Goal: Task Accomplishment & Management: Manage account settings

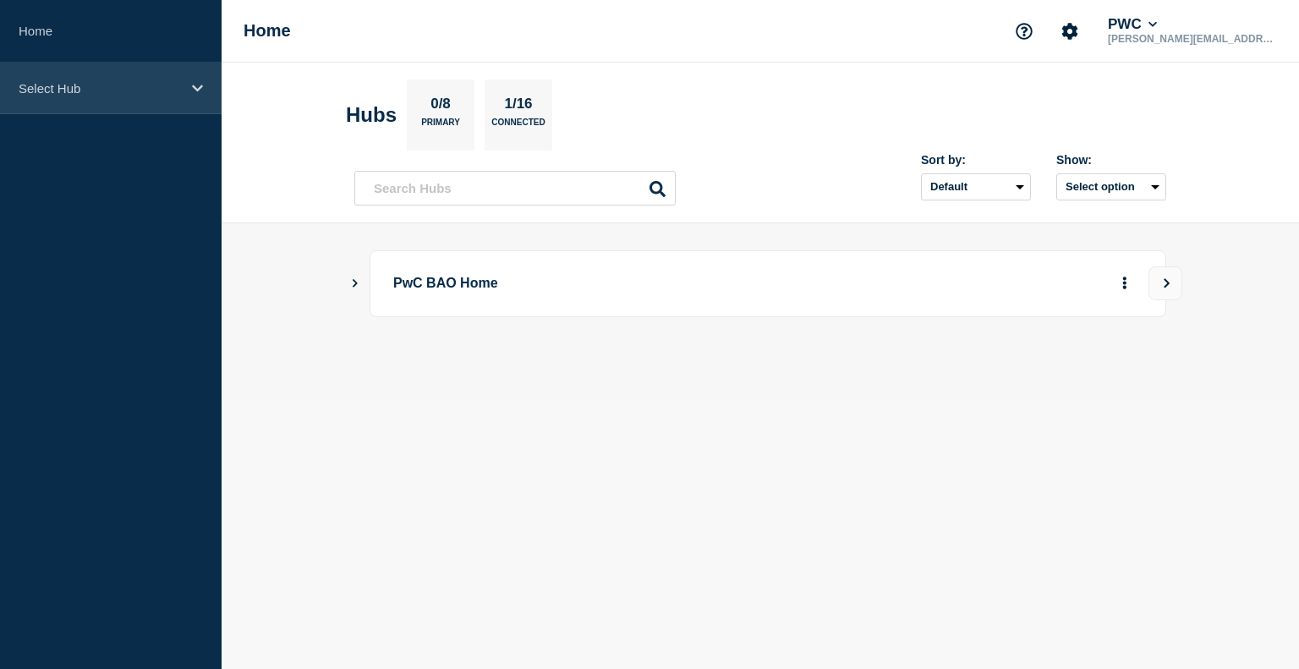
click at [89, 89] on p "Select Hub" at bounding box center [100, 88] width 162 height 14
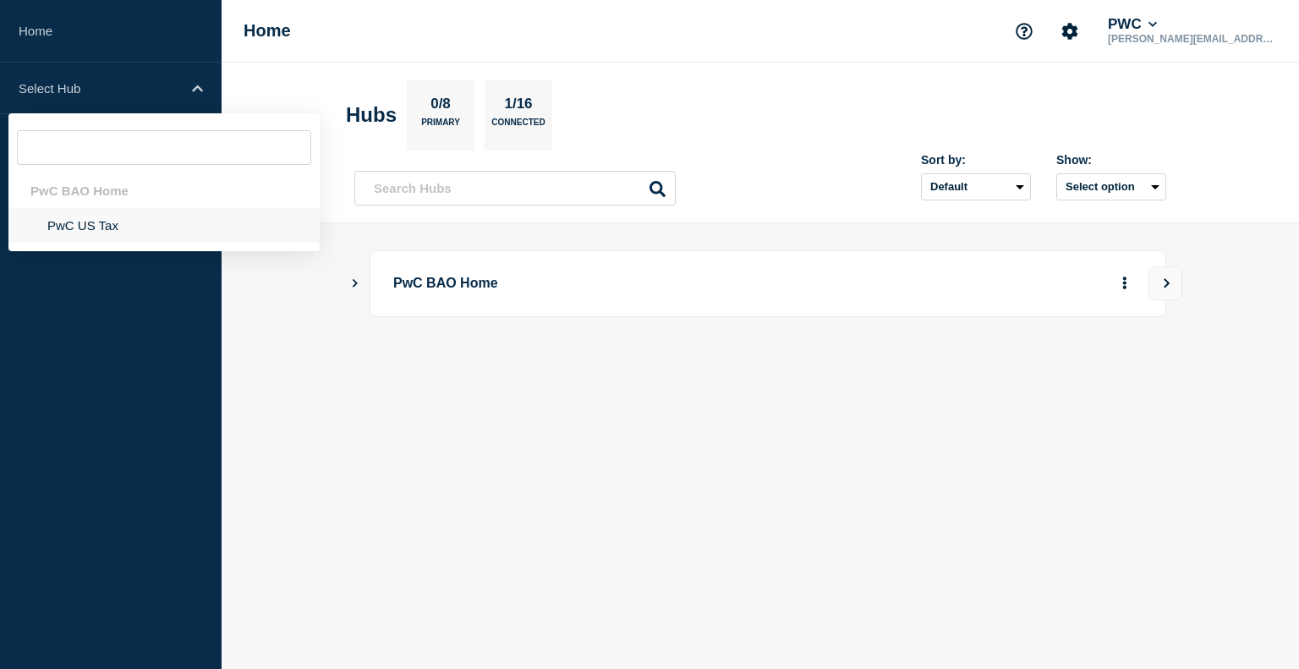
click at [100, 229] on li "PwC US Tax" at bounding box center [163, 225] width 311 height 35
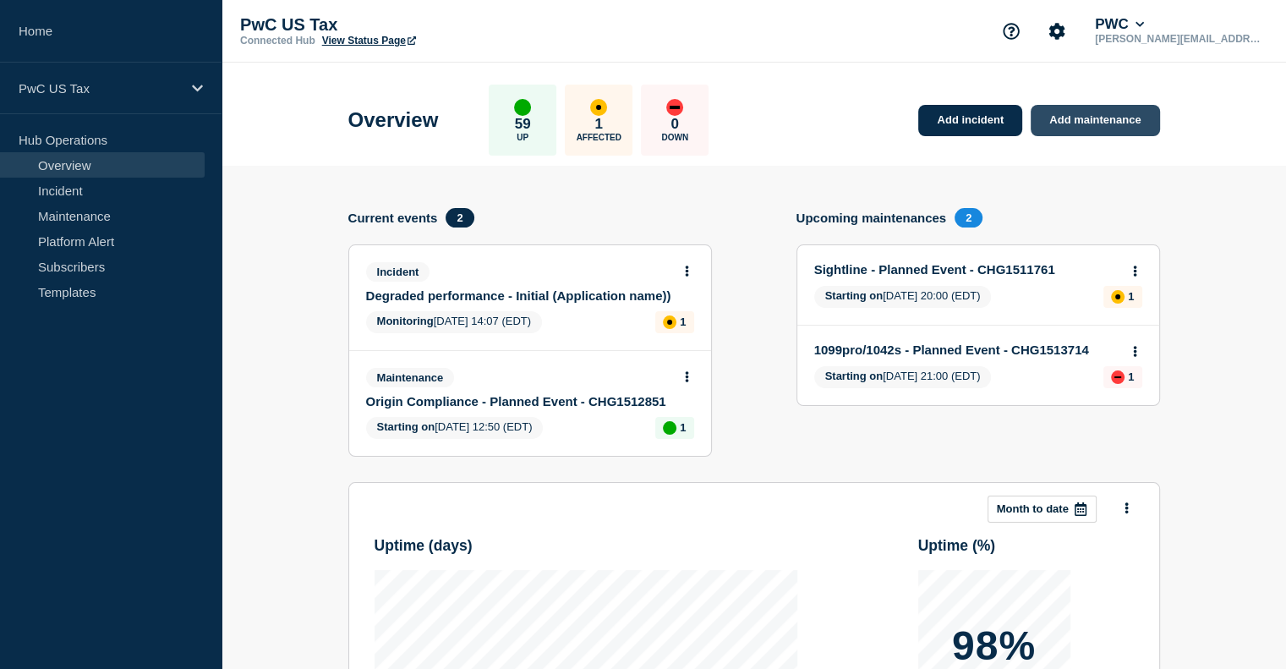
click at [1065, 118] on link "Add maintenance" at bounding box center [1095, 120] width 129 height 31
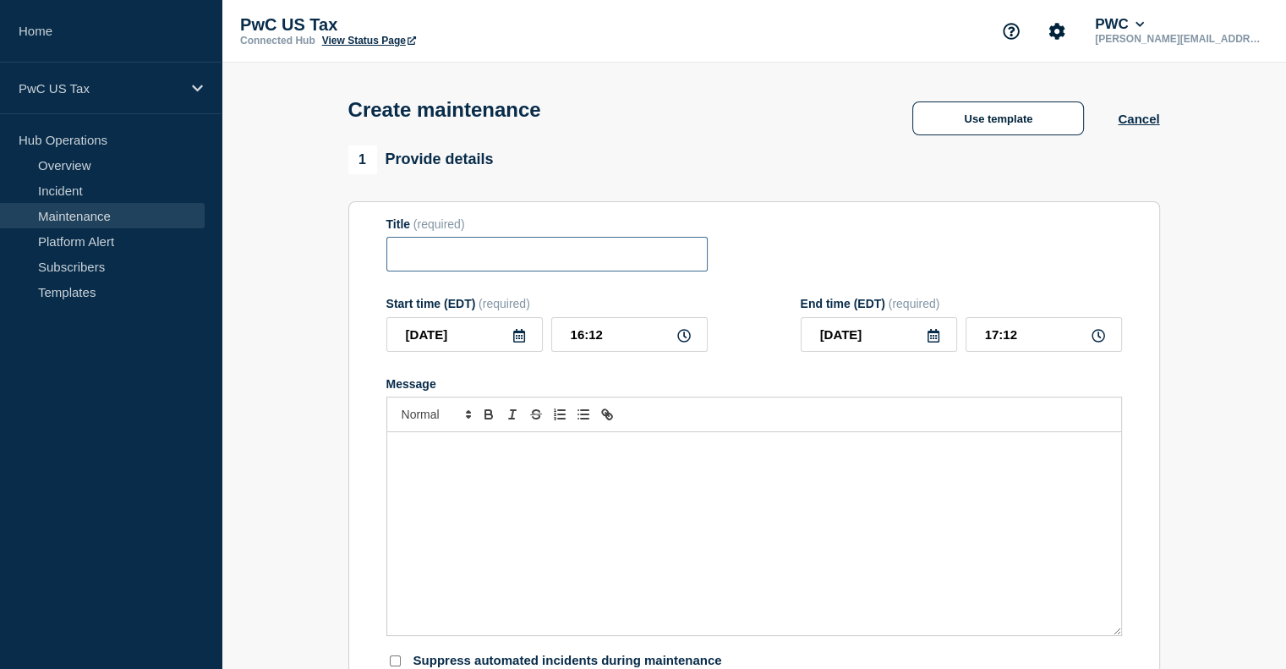
click at [450, 263] on input "Title" at bounding box center [546, 254] width 321 height 35
type input "t"
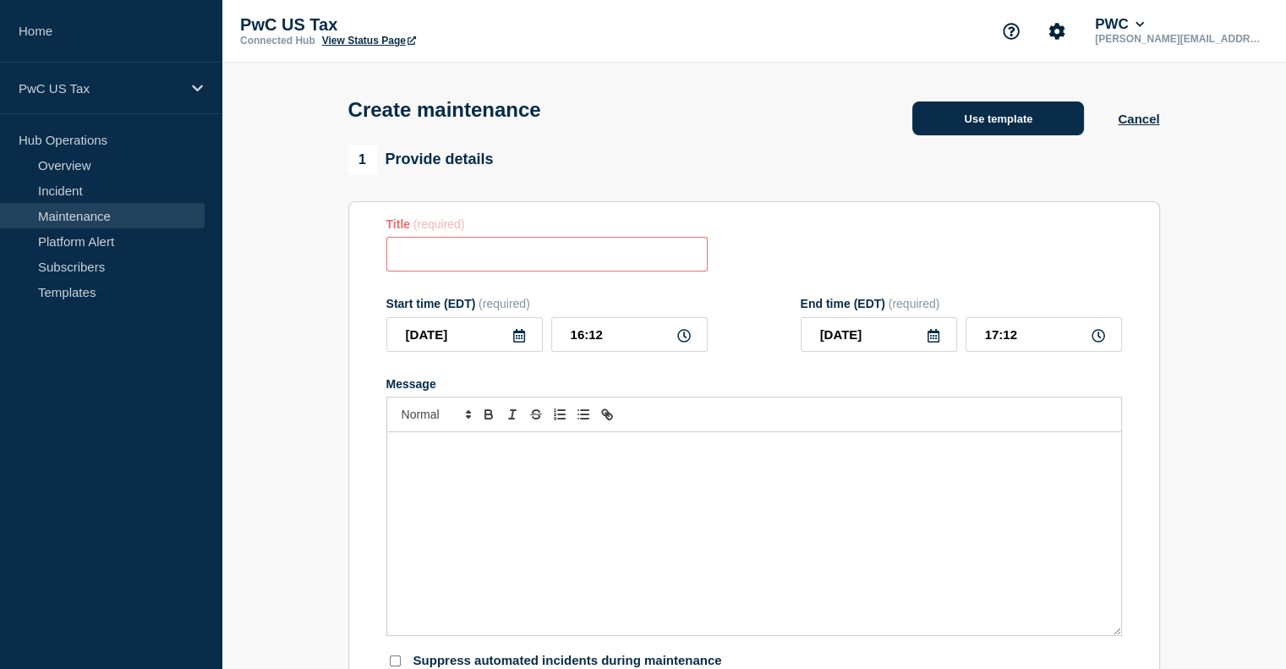
click at [993, 132] on button "Use template" at bounding box center [998, 118] width 172 height 34
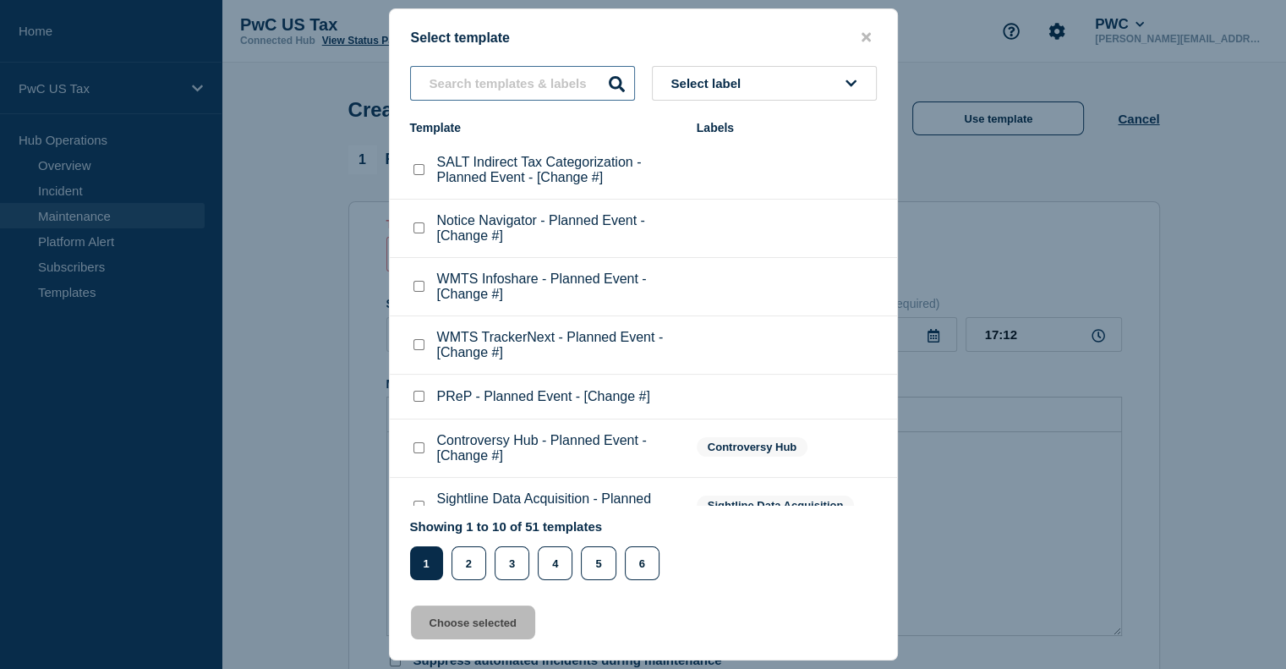
click at [463, 80] on input "text" at bounding box center [522, 83] width 225 height 35
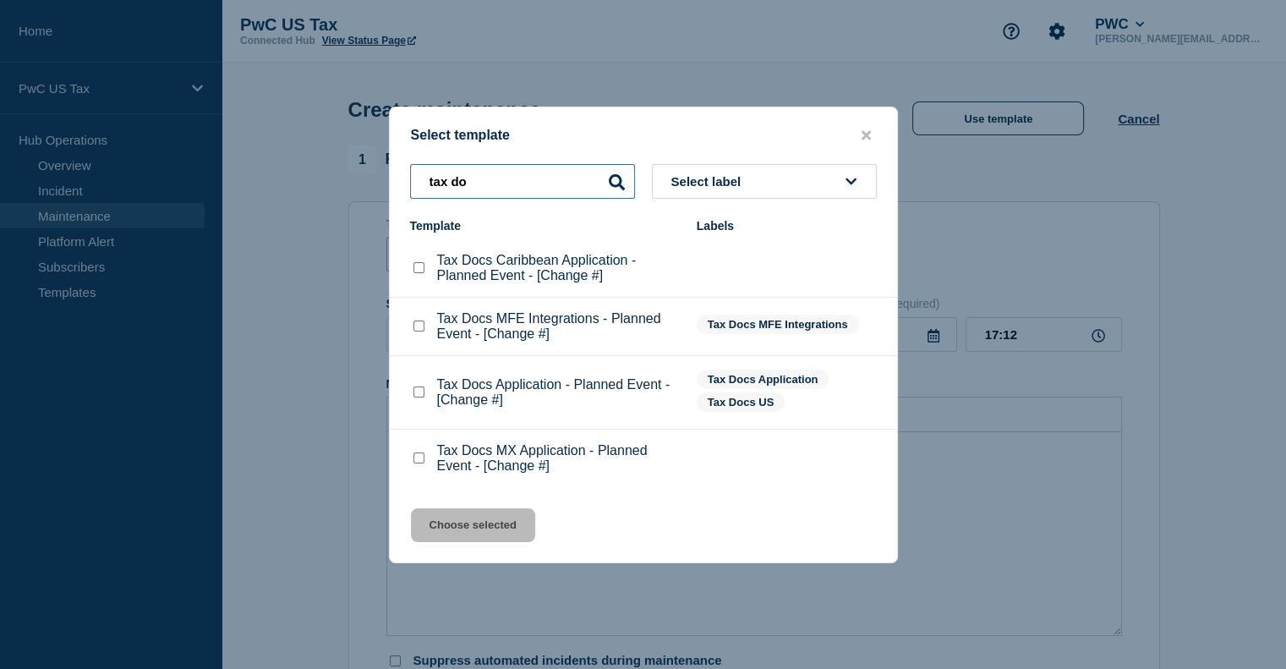
type input "tax do"
click at [871, 134] on button "close button" at bounding box center [866, 136] width 19 height 16
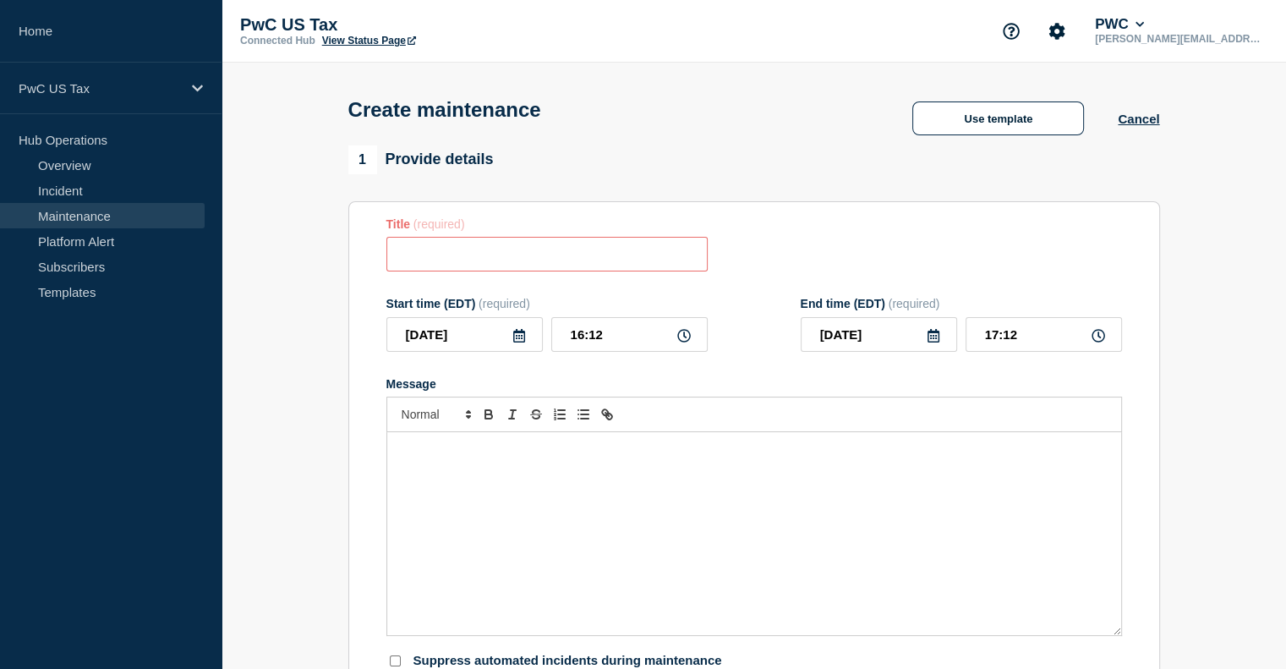
click at [78, 220] on link "Maintenance" at bounding box center [102, 215] width 205 height 25
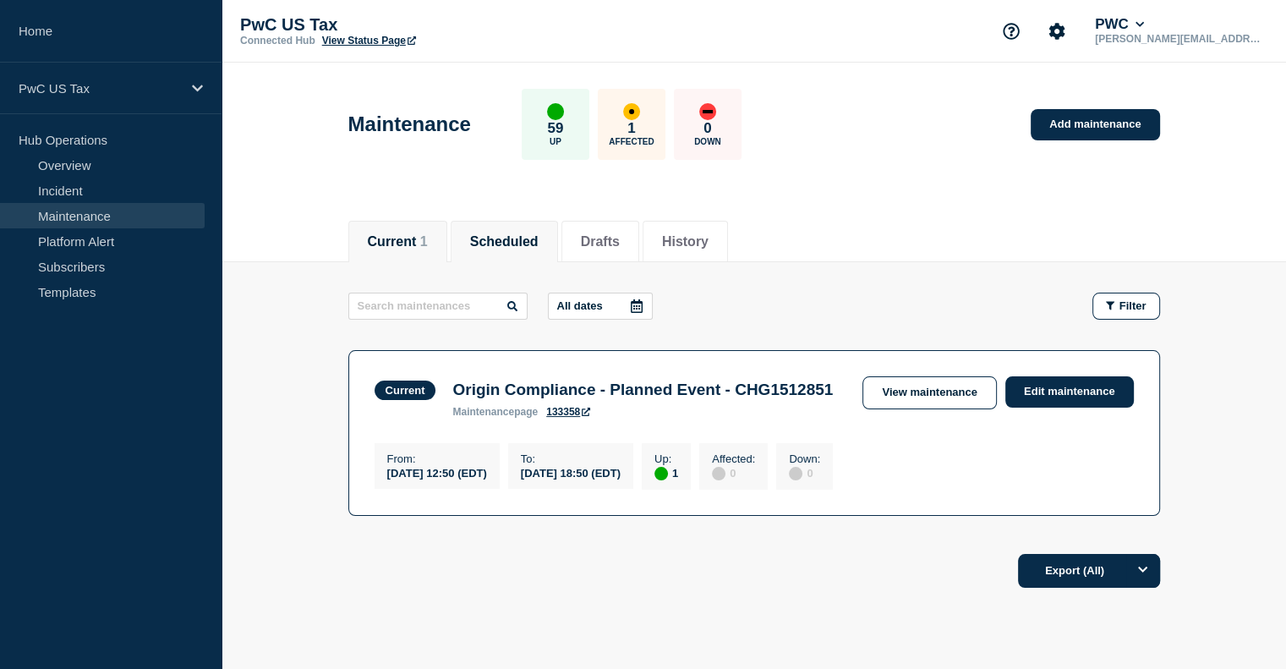
click at [531, 247] on button "Scheduled" at bounding box center [504, 241] width 68 height 15
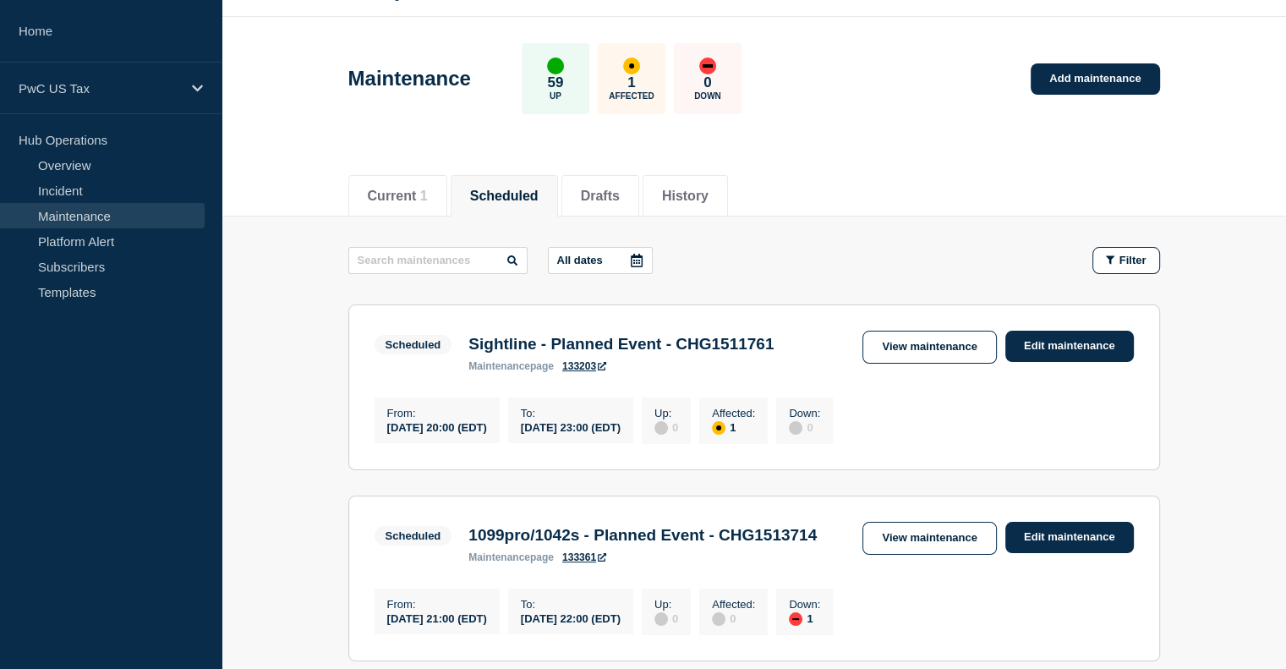
scroll to position [43, 0]
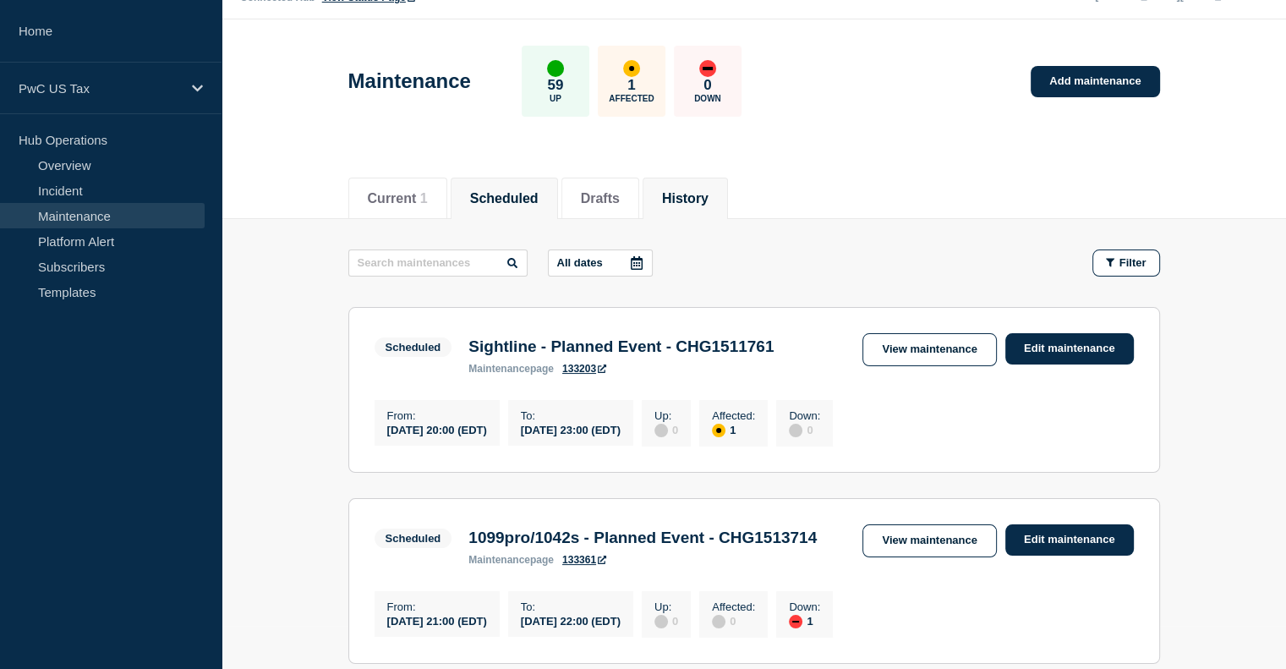
click at [701, 191] on button "History" at bounding box center [685, 198] width 47 height 15
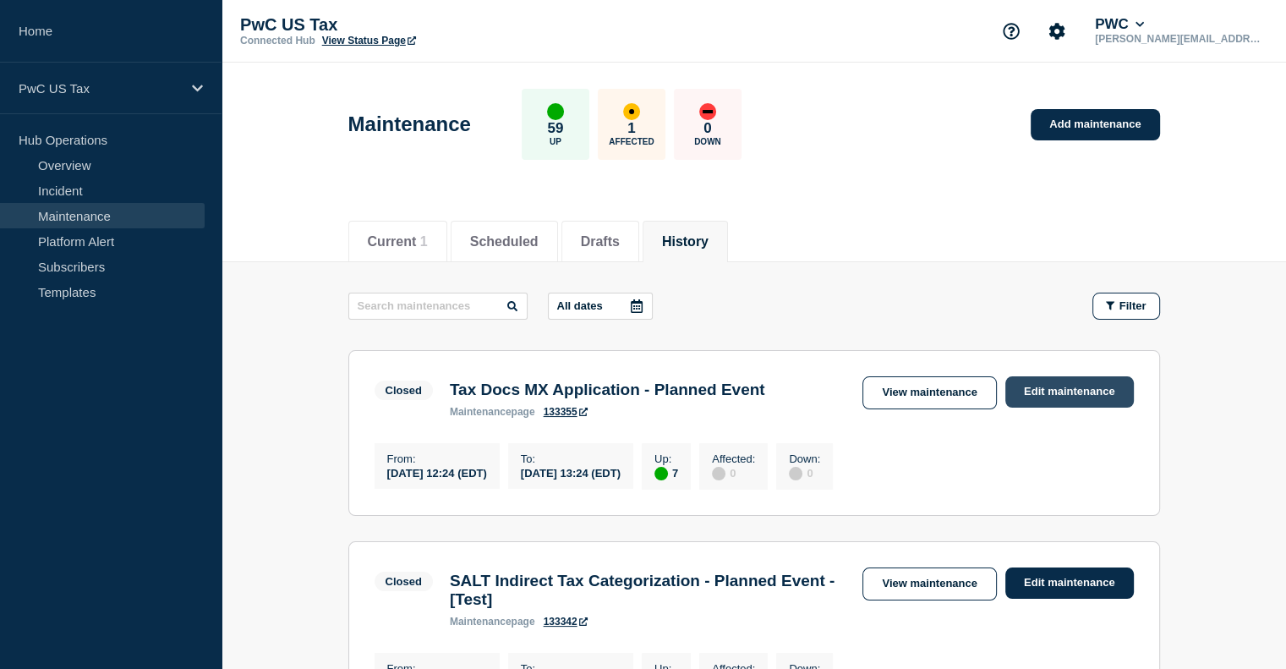
click at [1051, 397] on link "Edit maintenance" at bounding box center [1069, 391] width 129 height 31
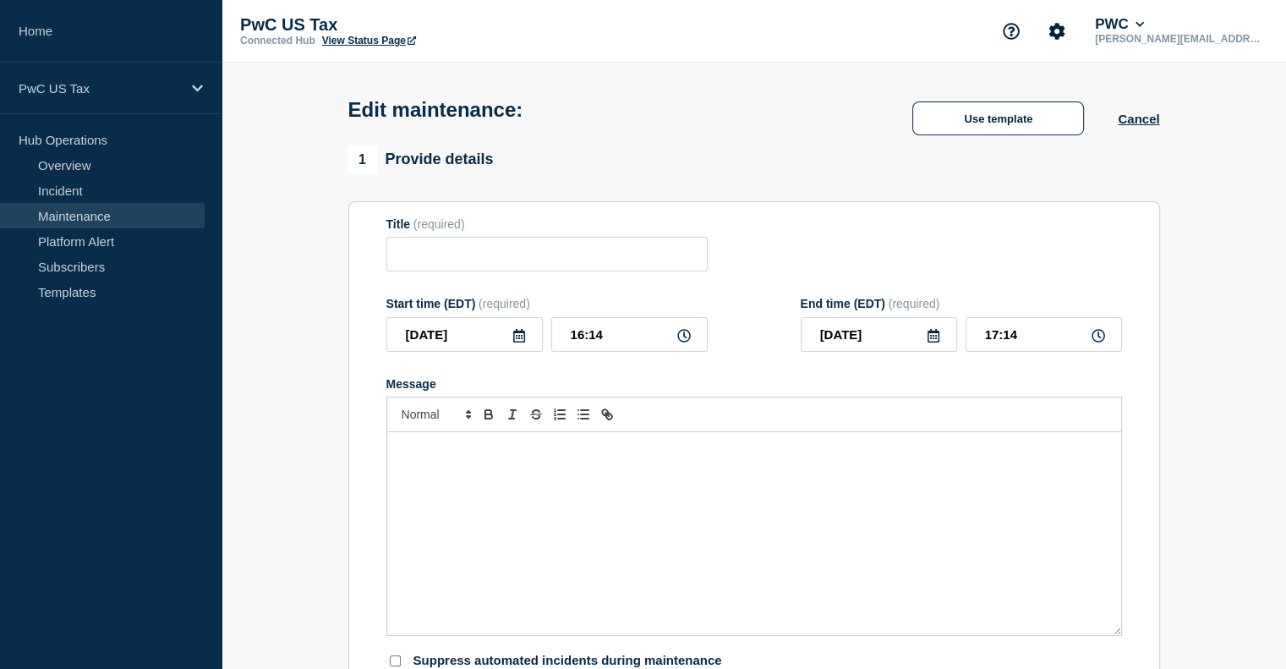
type input "Tax Docs MX Application - Planned Event"
type input "12:24"
type input "13:24"
checkbox input "false"
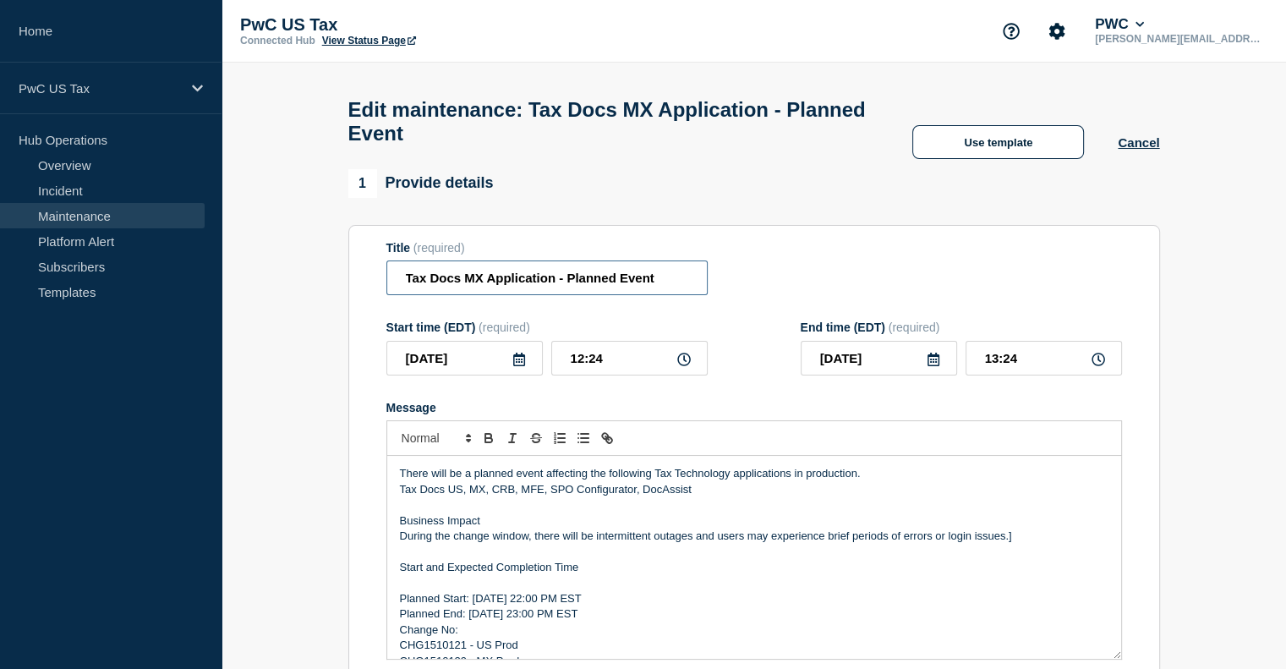
click at [664, 293] on input "Tax Docs MX Application - Planned Event" at bounding box center [546, 277] width 321 height 35
paste input "CHG1510129"
type input "Tax Docs MX Application - Planned Event - CHG1510129"
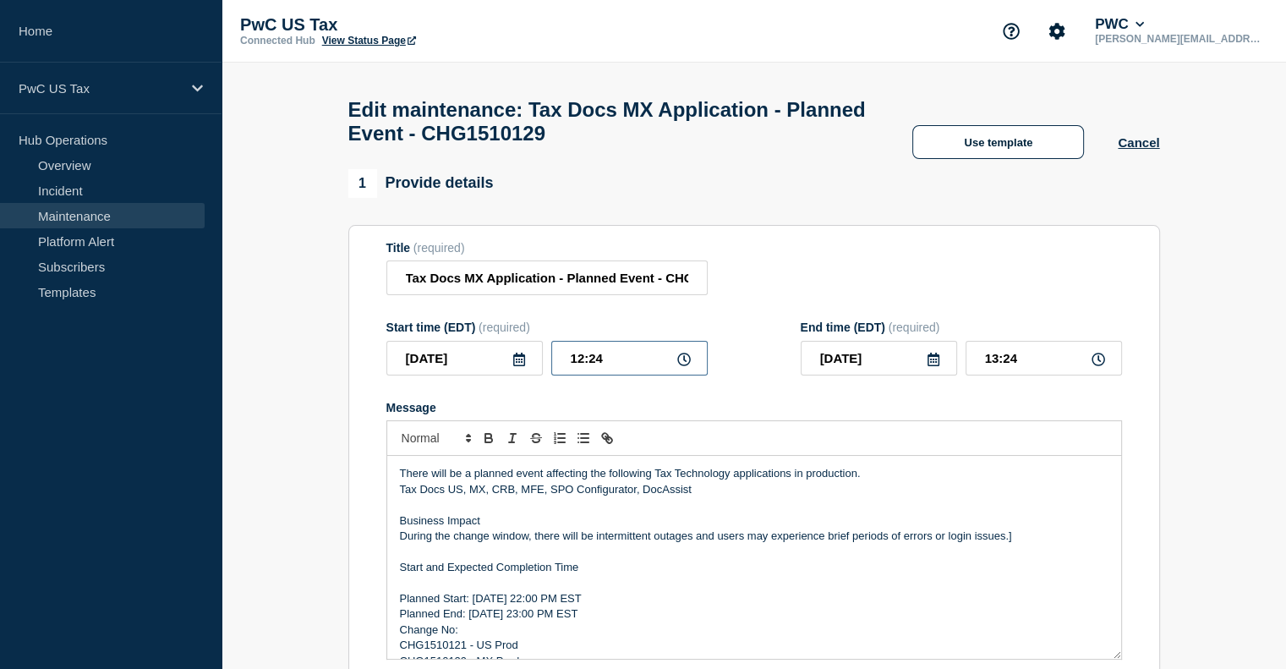
click at [579, 369] on input "12:24" at bounding box center [629, 358] width 156 height 35
click at [606, 366] on input "12:24" at bounding box center [629, 358] width 156 height 35
type input "12:00"
type input "13:00"
click at [583, 370] on input "12:00" at bounding box center [629, 358] width 156 height 35
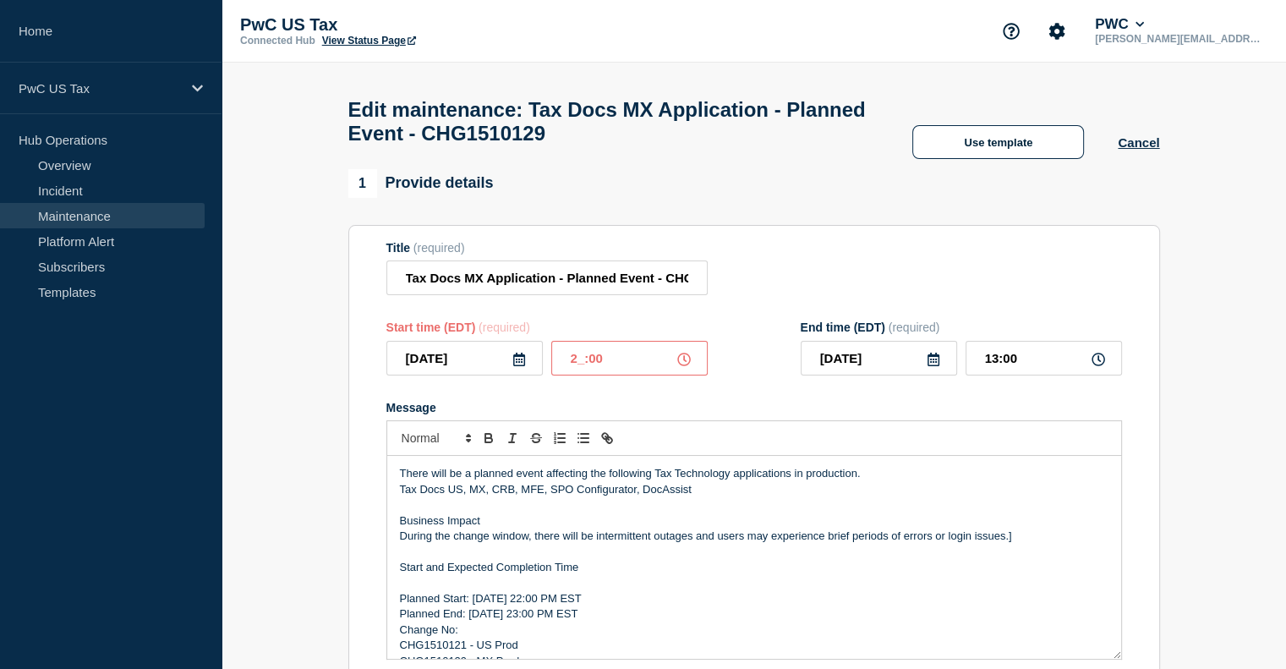
type input "22:00"
type input "23:00"
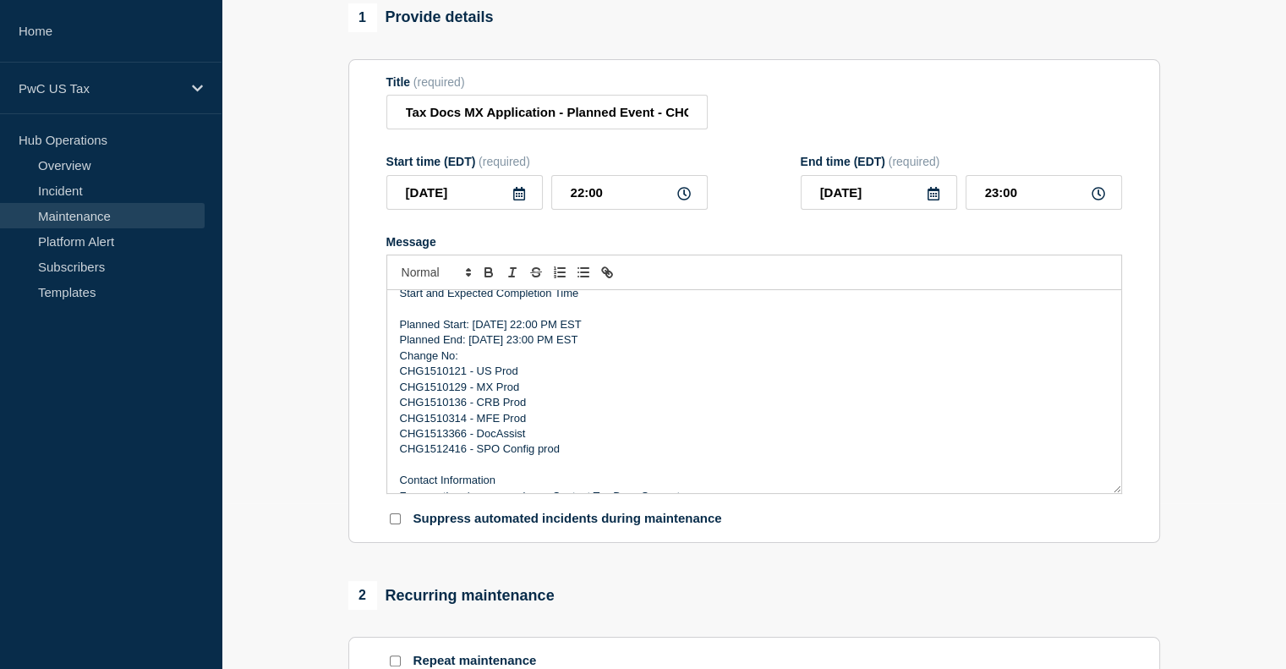
scroll to position [120, 0]
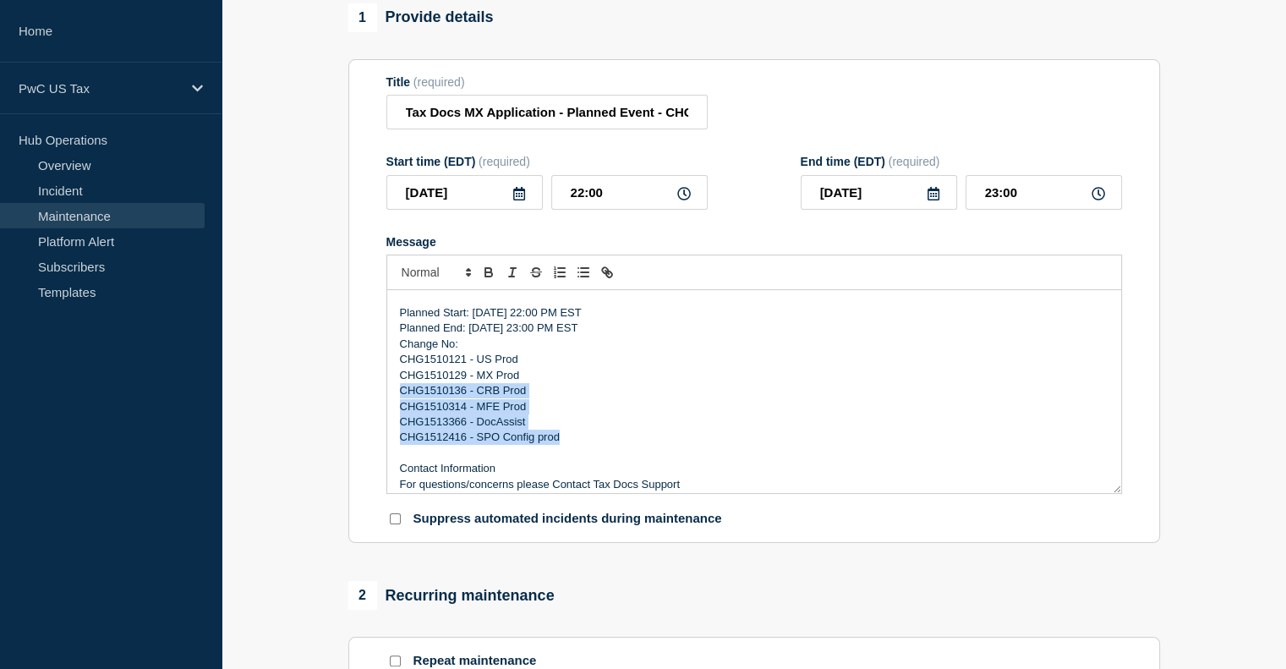
drag, startPoint x: 563, startPoint y: 446, endPoint x: 394, endPoint y: 407, distance: 173.5
click at [394, 407] on div "There will be a planned event affecting the following Tax Technology applicatio…" at bounding box center [754, 391] width 734 height 203
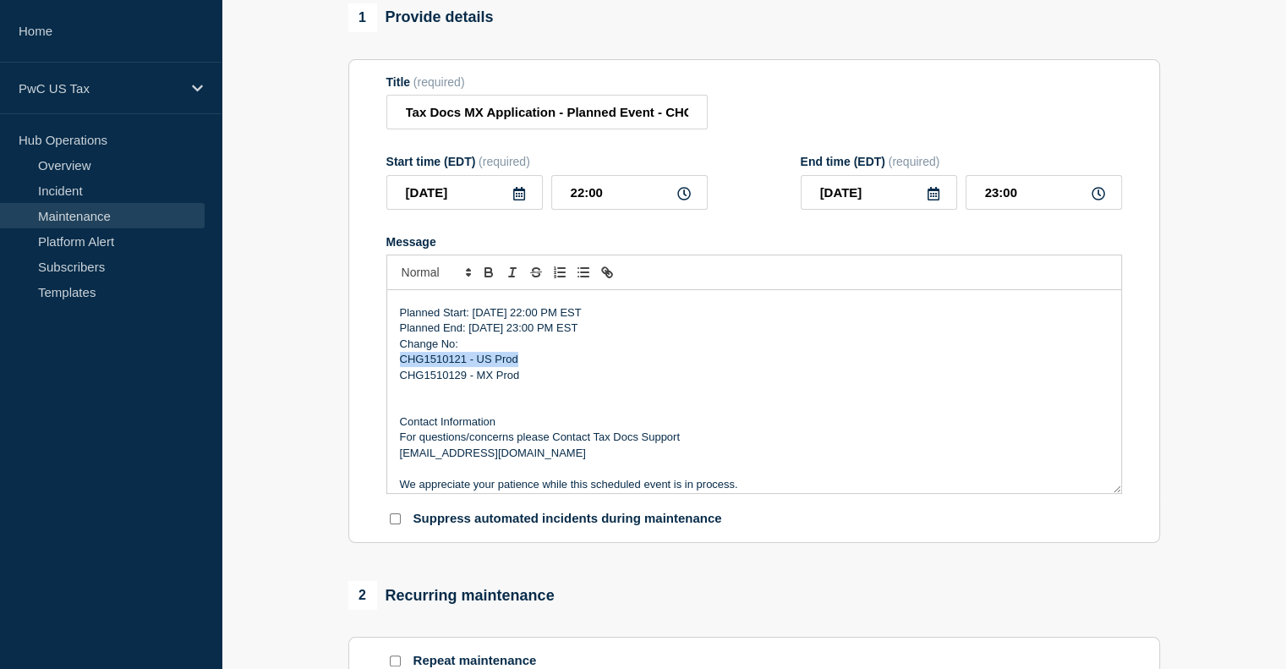
drag, startPoint x: 523, startPoint y: 368, endPoint x: 392, endPoint y: 364, distance: 131.1
click at [392, 364] on div "There will be a planned event affecting the following Tax Technology applicatio…" at bounding box center [754, 391] width 734 height 203
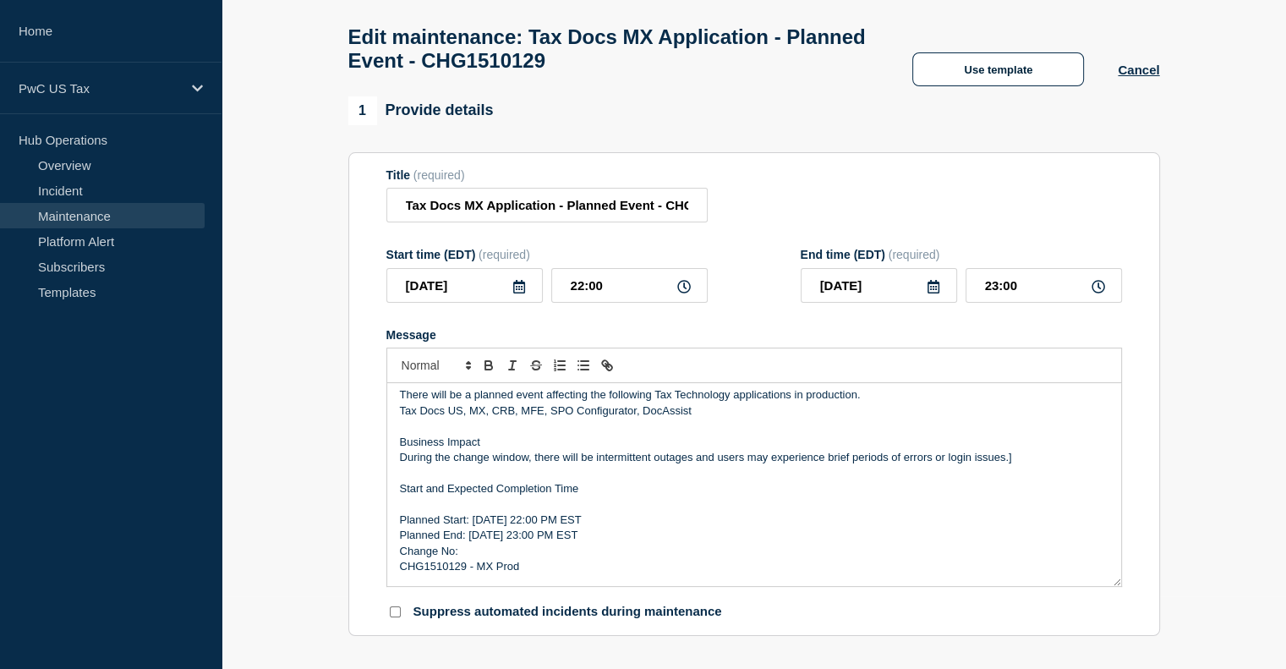
scroll to position [0, 0]
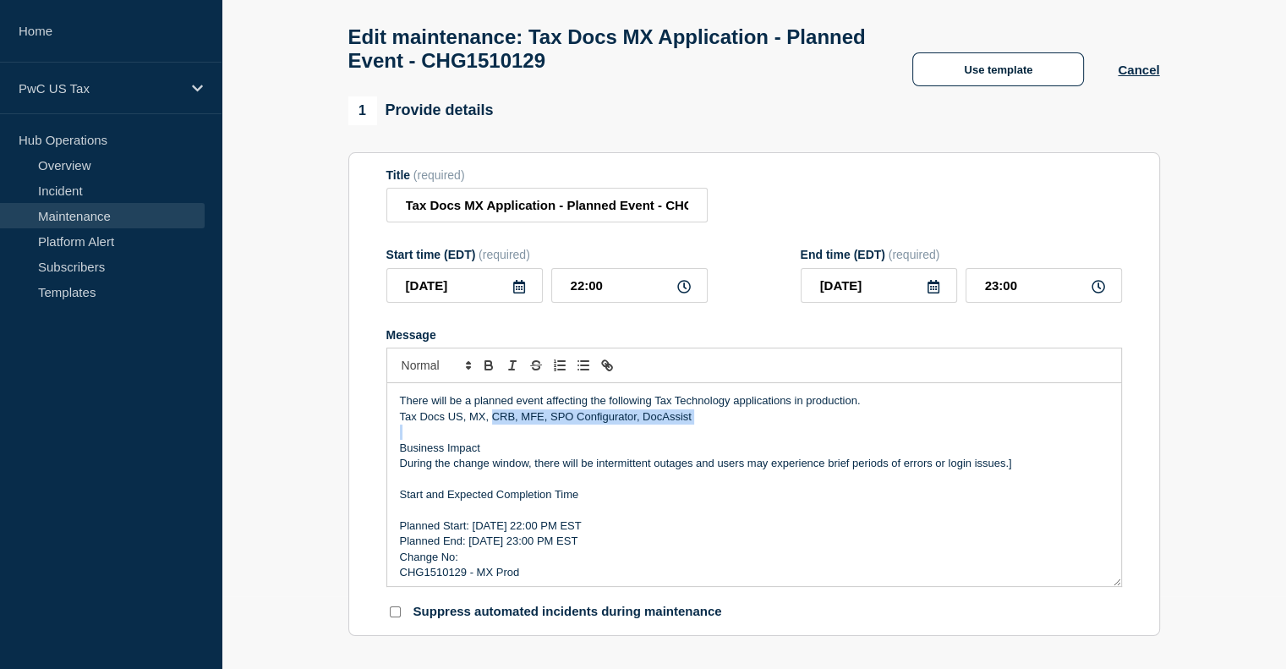
drag, startPoint x: 493, startPoint y: 428, endPoint x: 695, endPoint y: 435, distance: 202.2
click at [695, 435] on div "There will be a planned event affecting the following Tax Technology applicatio…" at bounding box center [754, 484] width 734 height 203
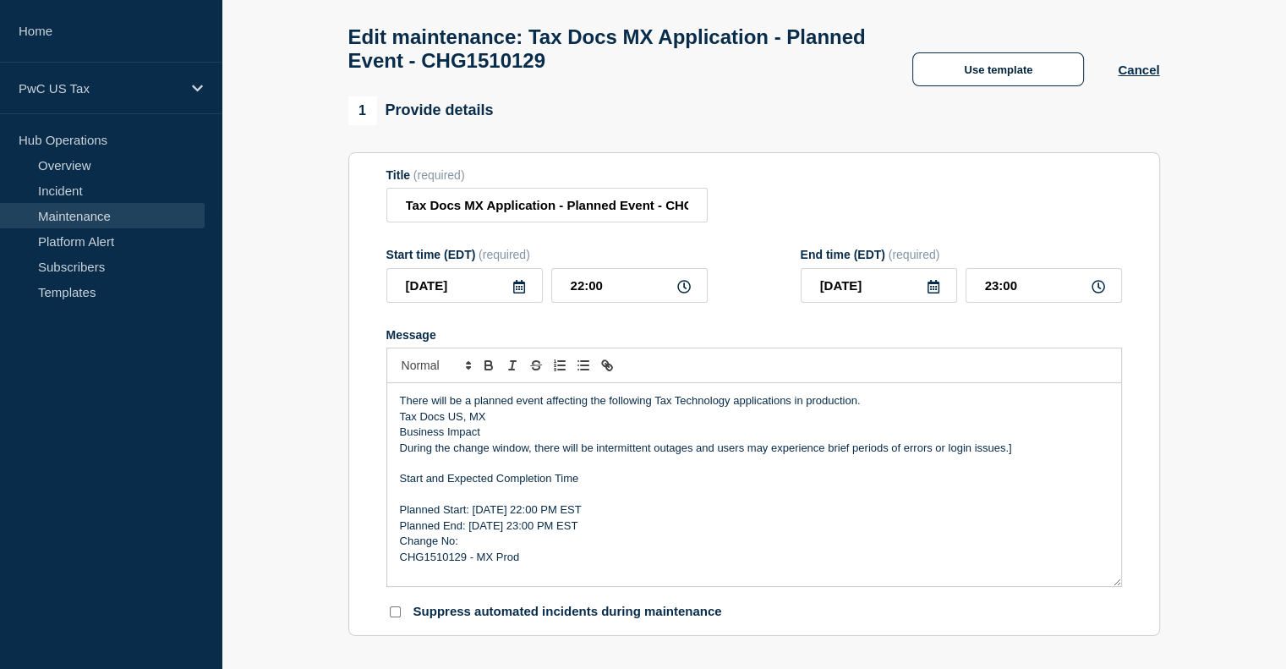
click at [457, 424] on p "Tax Docs US, MX" at bounding box center [754, 416] width 709 height 15
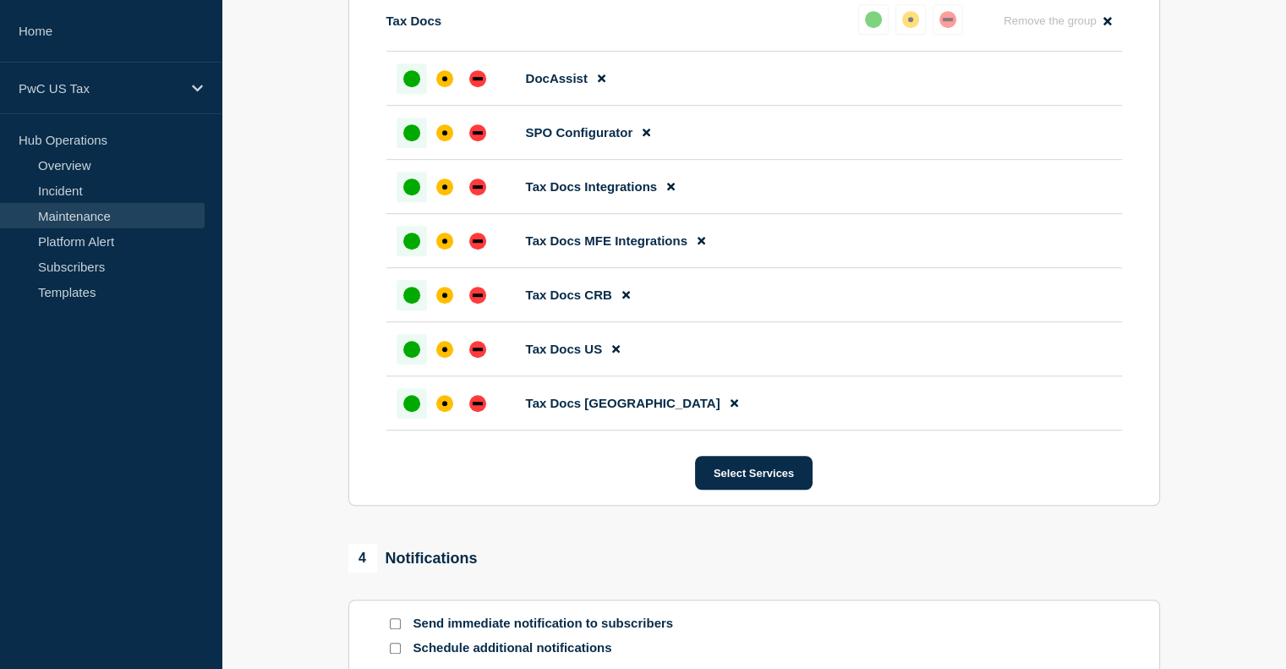
scroll to position [959, 0]
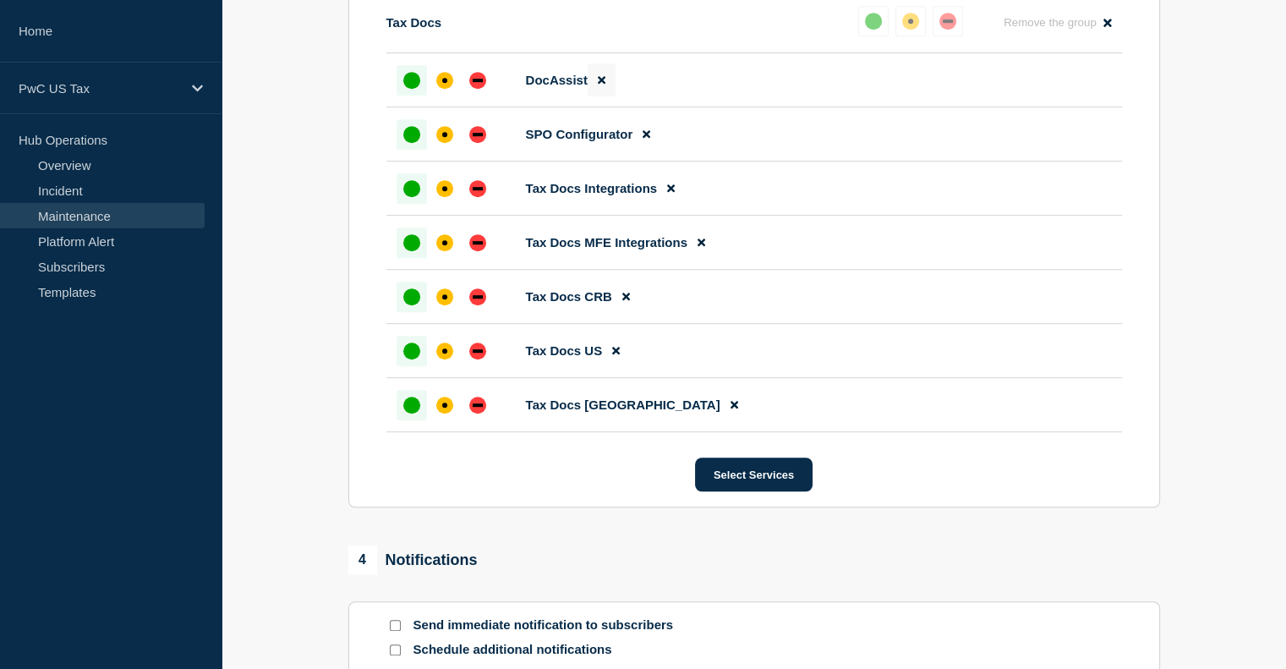
click at [598, 85] on icon at bounding box center [602, 79] width 8 height 11
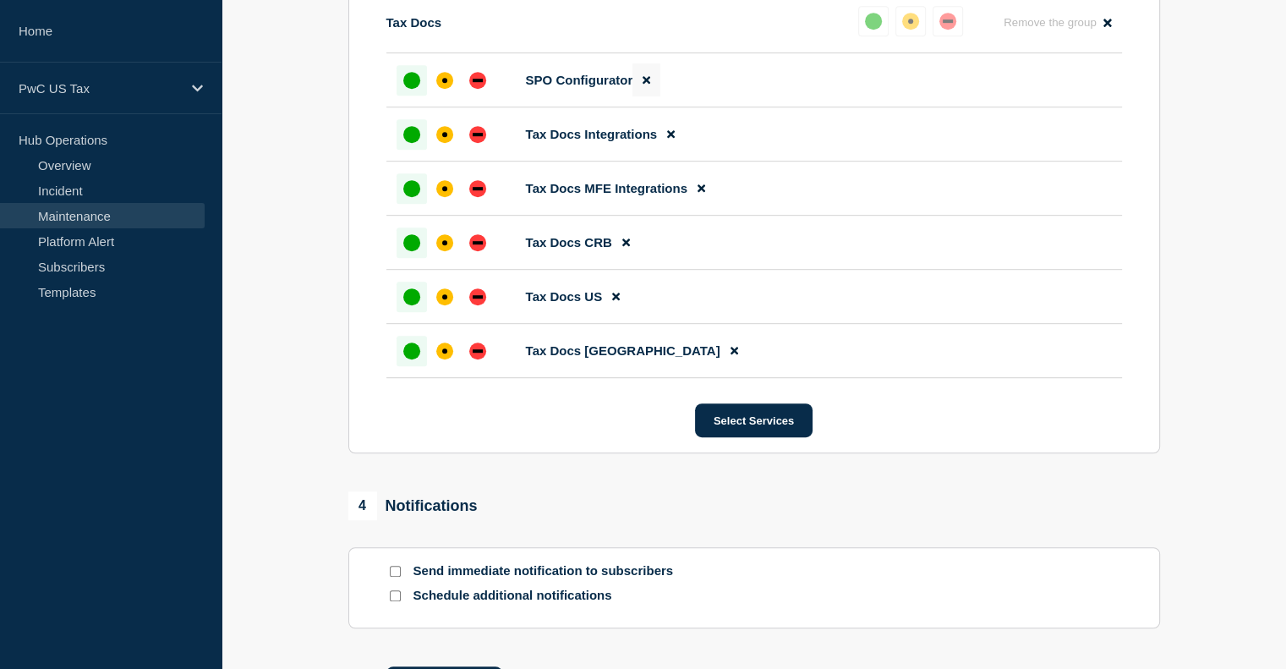
click at [643, 85] on icon at bounding box center [647, 79] width 8 height 11
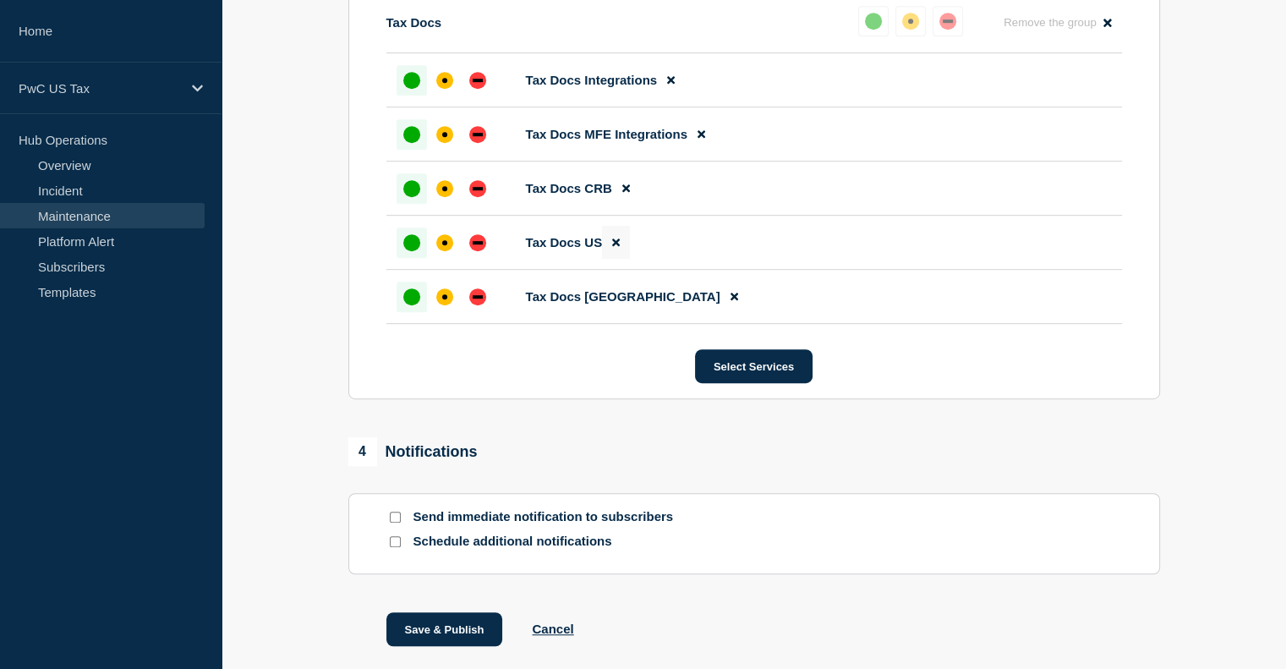
click at [615, 247] on icon at bounding box center [616, 243] width 8 height 8
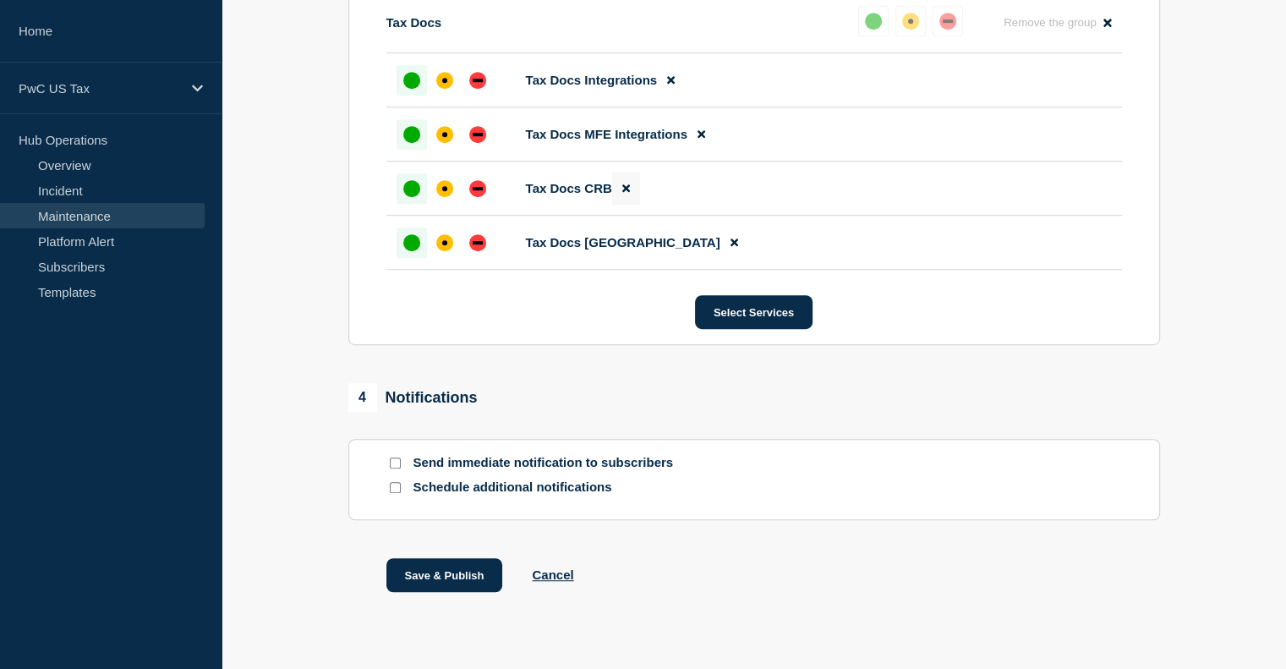
click at [622, 194] on icon at bounding box center [626, 188] width 8 height 11
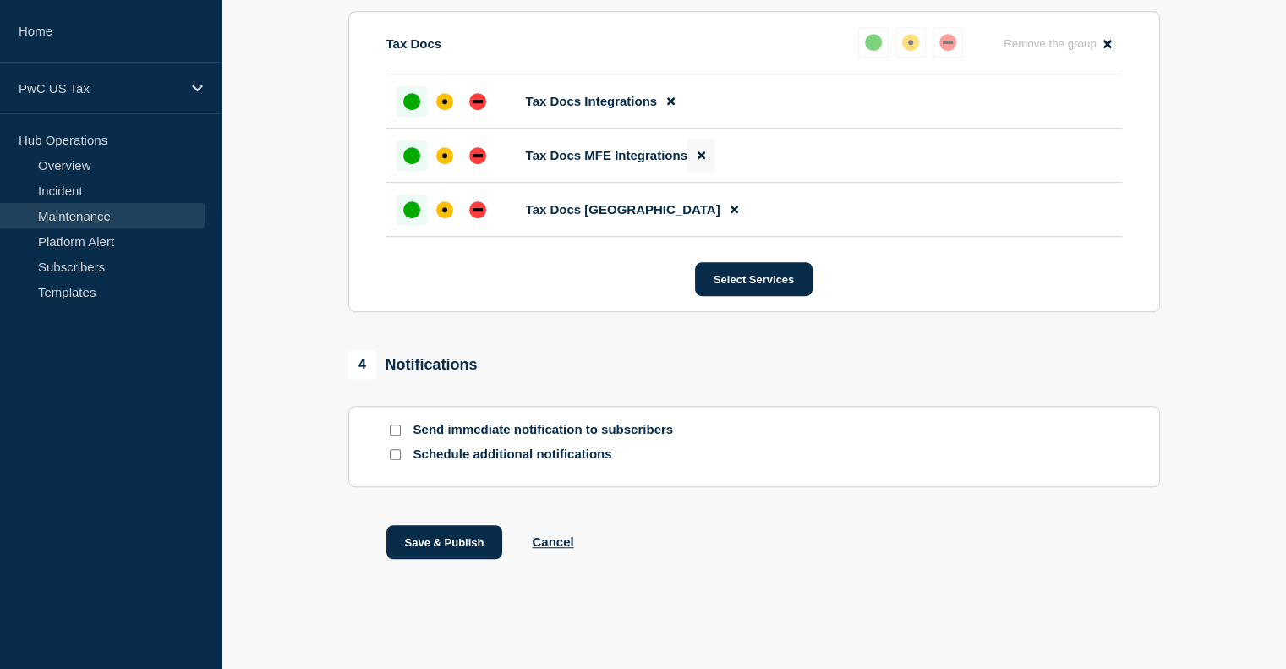
click at [698, 154] on icon at bounding box center [702, 155] width 8 height 11
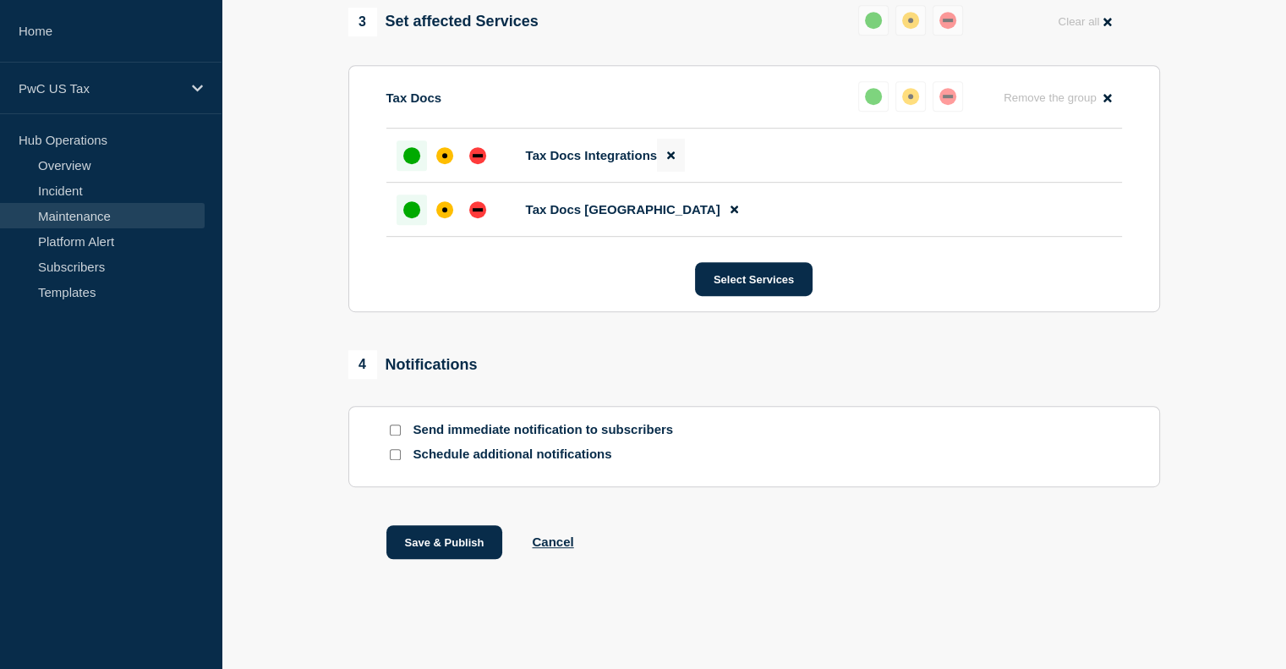
click at [668, 158] on icon at bounding box center [671, 156] width 8 height 8
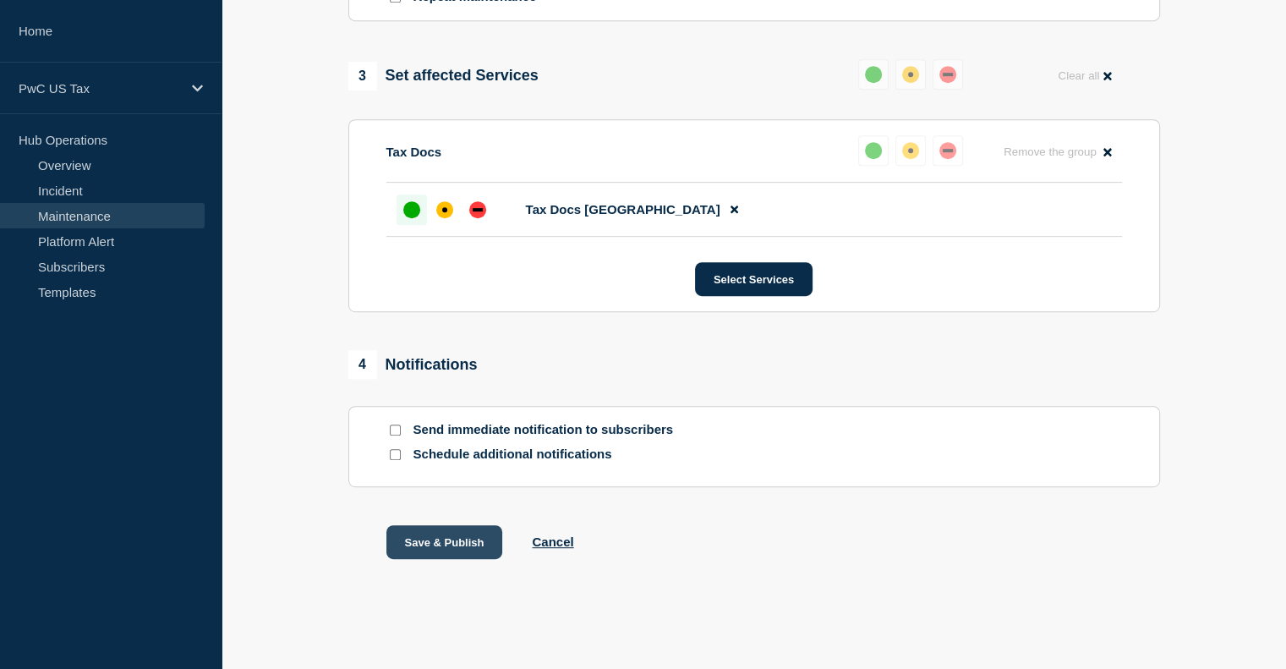
click at [452, 544] on button "Save & Publish" at bounding box center [444, 542] width 117 height 34
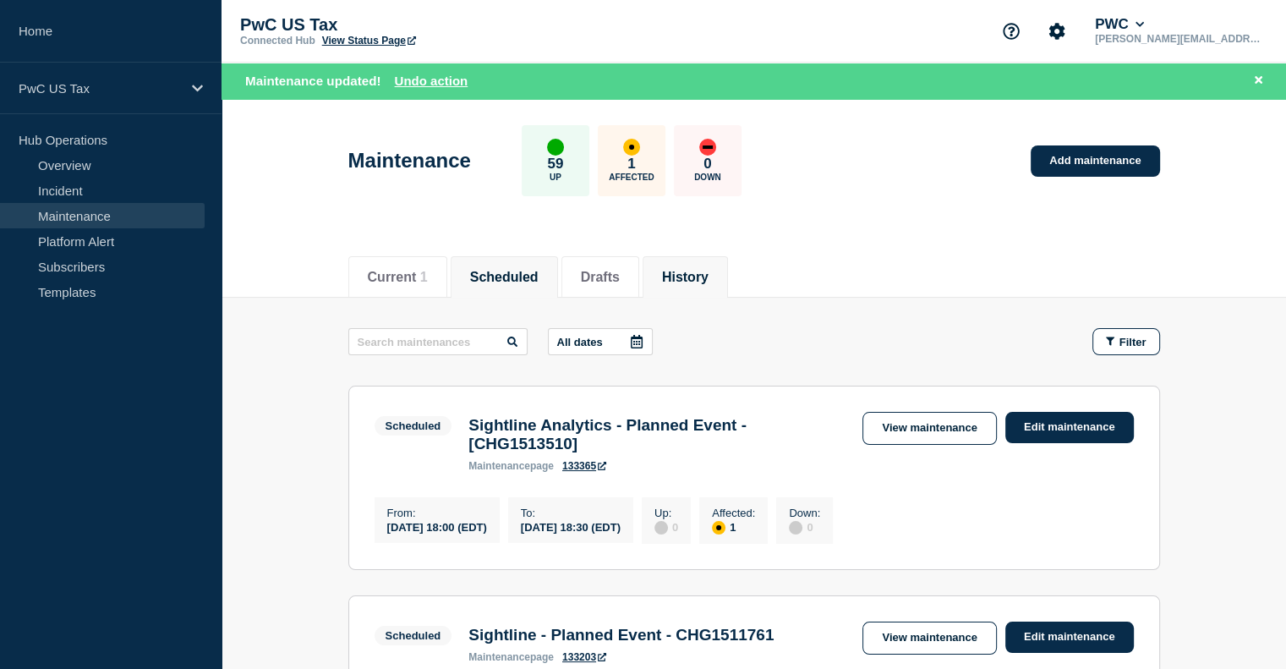
click at [708, 281] on button "History" at bounding box center [685, 277] width 47 height 15
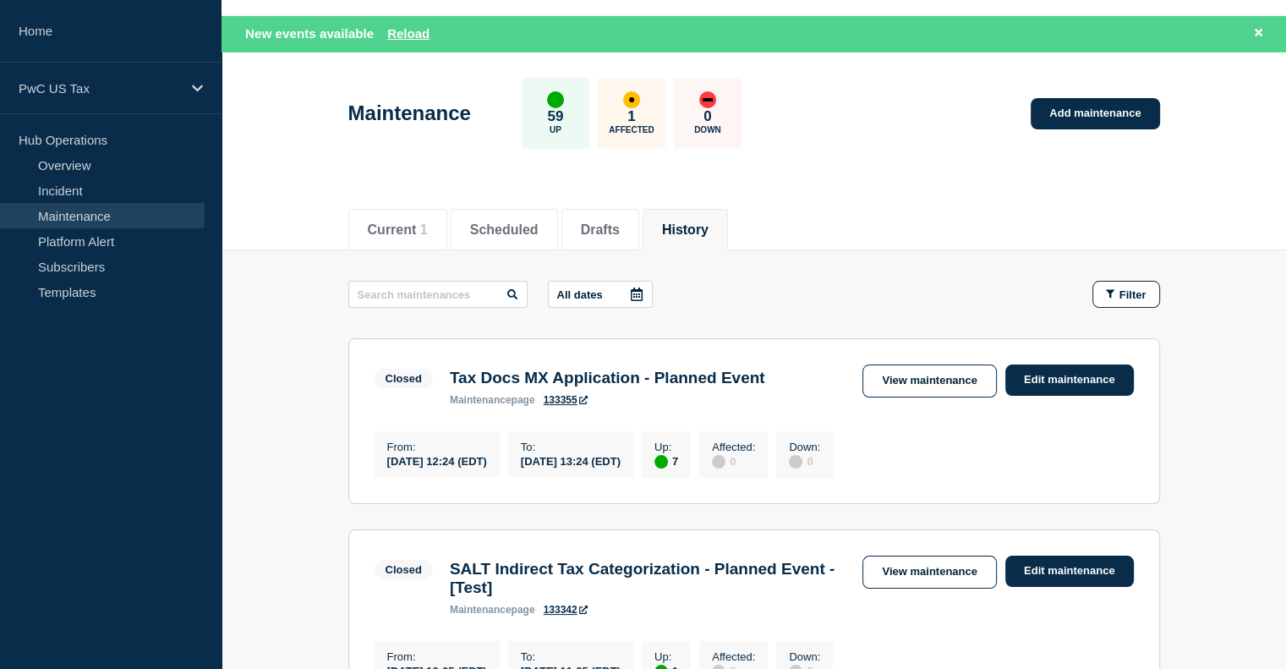
scroll to position [41, 0]
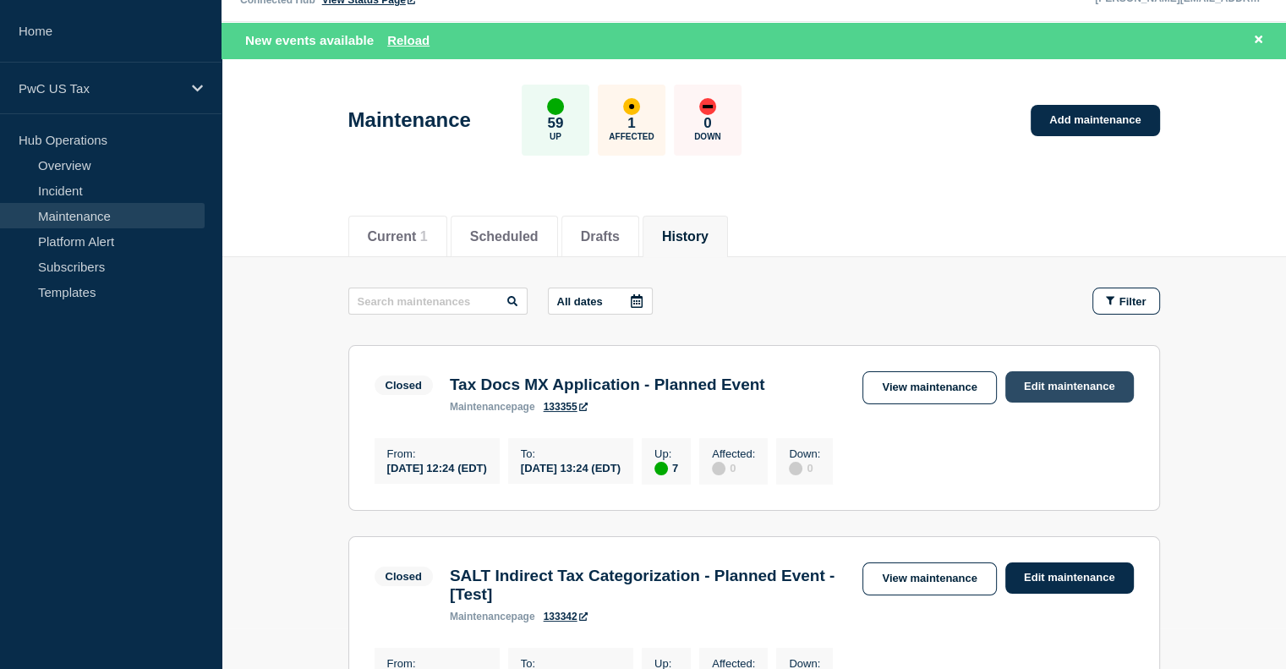
click at [1037, 386] on link "Edit maintenance" at bounding box center [1069, 386] width 129 height 31
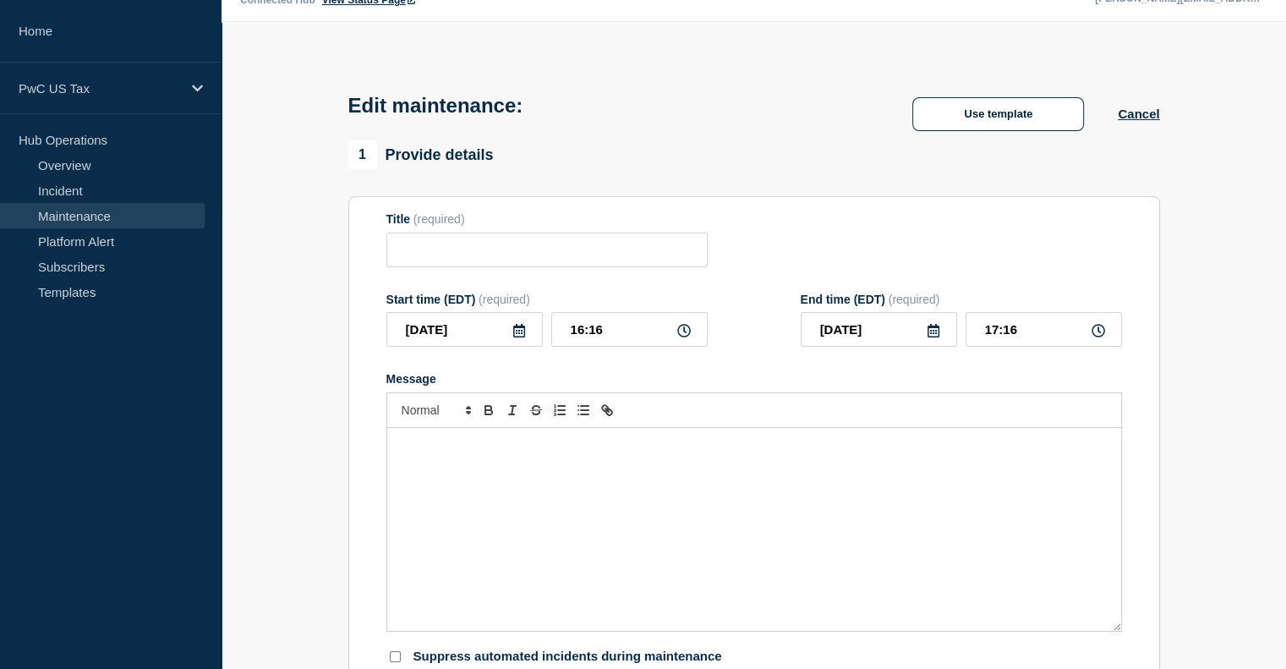
type input "Tax Docs MX Application - Planned Event - CHG1510129"
type input "22:00"
type input "23:00"
checkbox input "false"
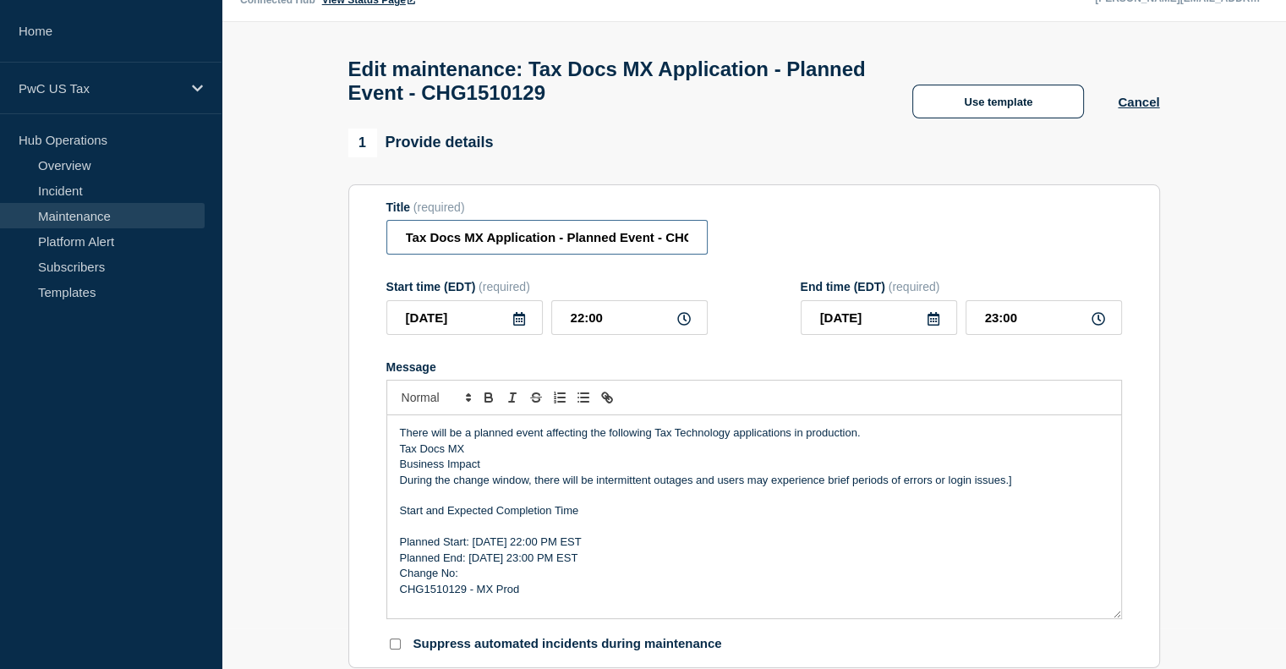
click at [665, 254] on input "Tax Docs MX Application - Planned Event - CHG1510129" at bounding box center [546, 237] width 321 height 35
drag, startPoint x: 665, startPoint y: 254, endPoint x: 757, endPoint y: 249, distance: 91.4
click at [757, 249] on div "Title (required) Tax Docs MX Application - Planned Event - CHG1510129" at bounding box center [754, 227] width 736 height 55
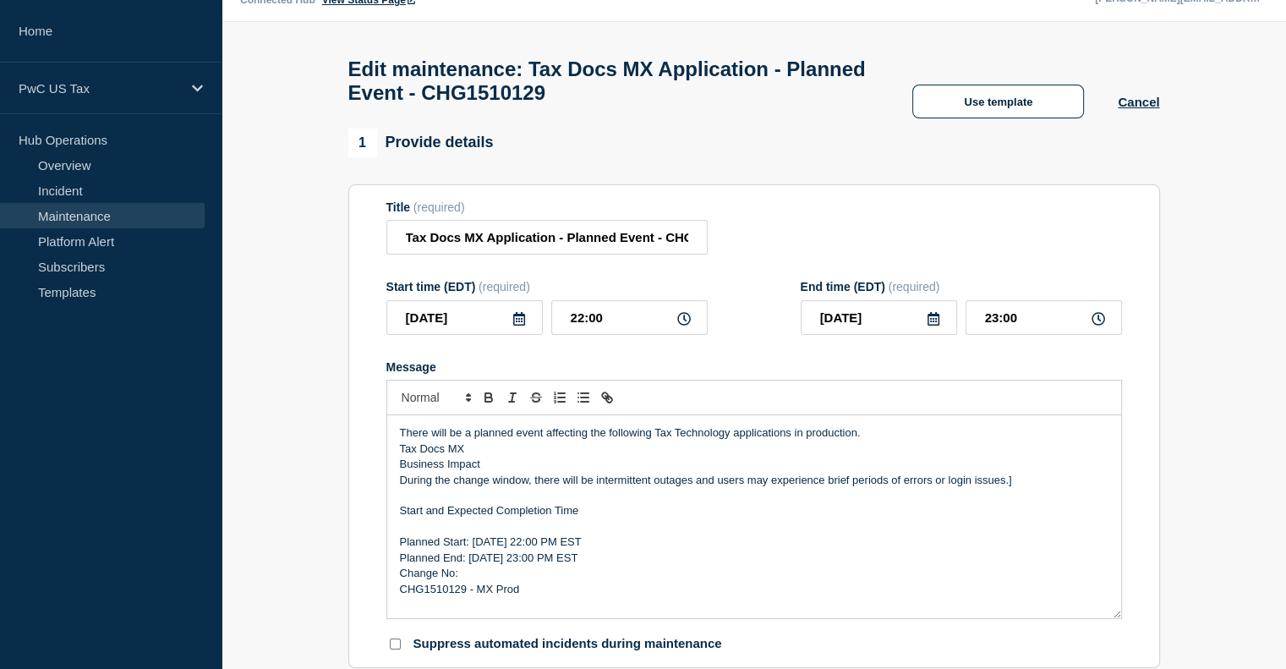
click at [781, 246] on div "Title (required) Tax Docs MX Application - Planned Event - CHG1510129" at bounding box center [754, 227] width 736 height 55
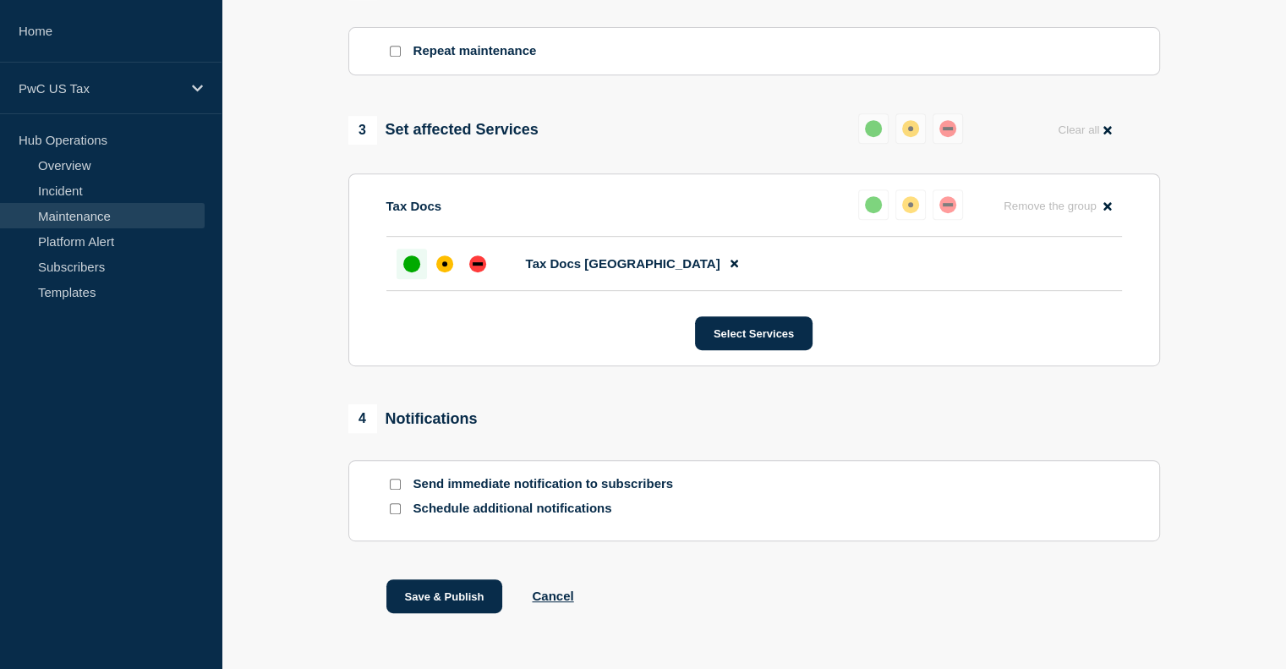
scroll to position [842, 0]
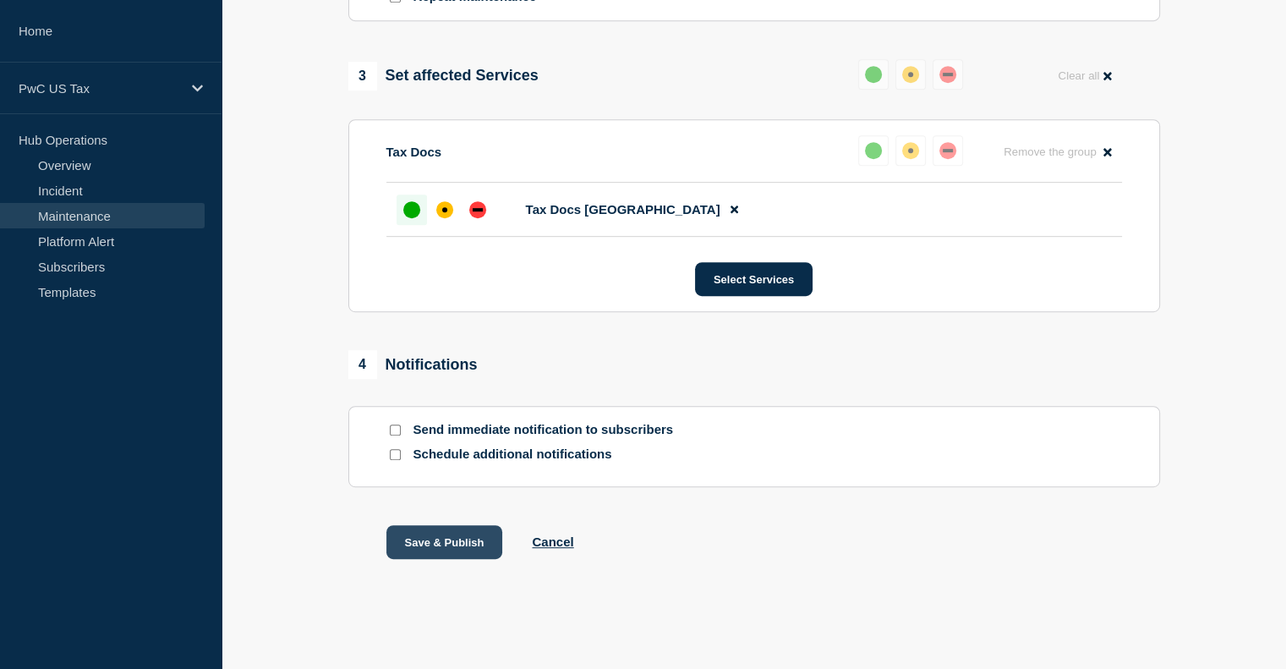
click at [426, 546] on button "Save & Publish" at bounding box center [444, 542] width 117 height 34
